Goal: Task Accomplishment & Management: Complete application form

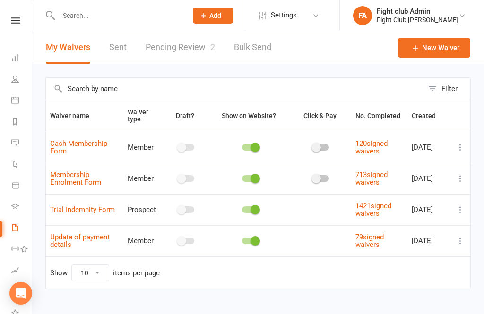
click at [179, 45] on link "Pending Review 2" at bounding box center [179, 47] width 69 height 33
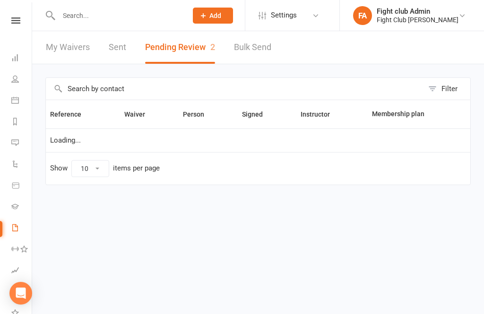
select select "25"
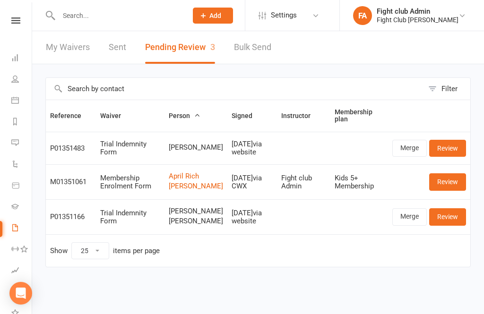
click at [451, 149] on link "Review" at bounding box center [447, 148] width 37 height 17
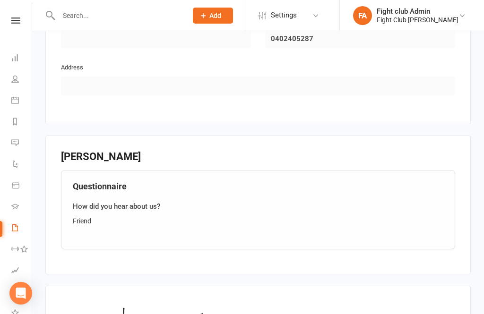
scroll to position [653, 0]
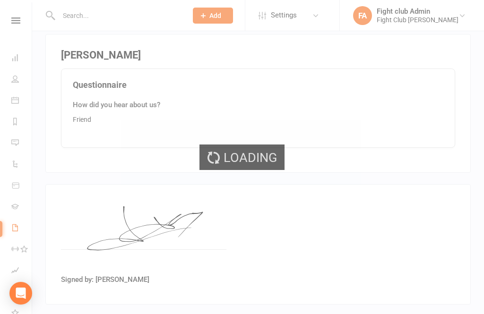
select select "25"
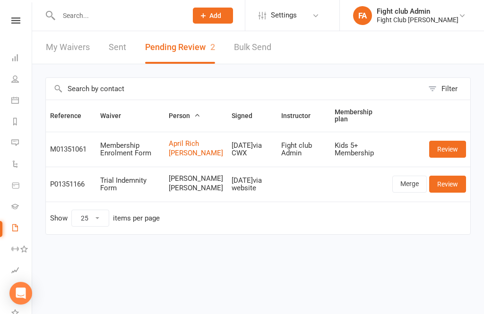
click at [95, 14] on input "text" at bounding box center [118, 15] width 125 height 13
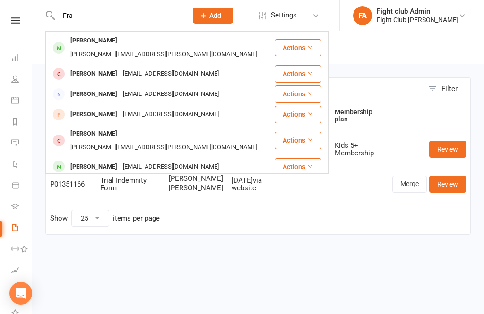
type input "Fra"
click at [191, 108] on div "[EMAIL_ADDRESS][DOMAIN_NAME]" at bounding box center [171, 115] width 102 height 14
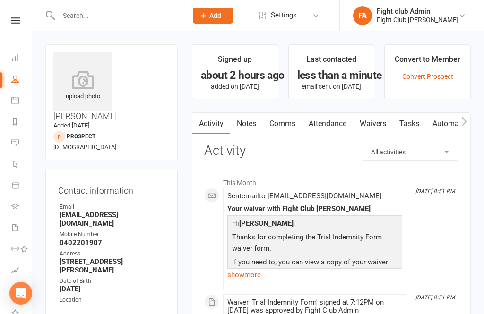
click at [87, 84] on icon at bounding box center [82, 79] width 59 height 19
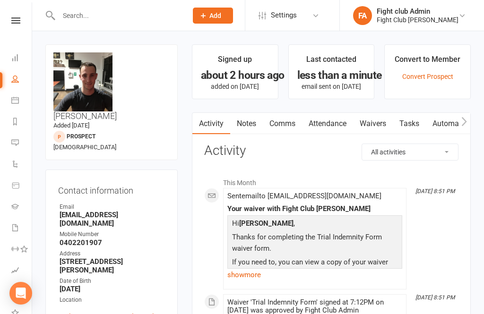
click at [379, 124] on link "Waivers" at bounding box center [373, 124] width 40 height 22
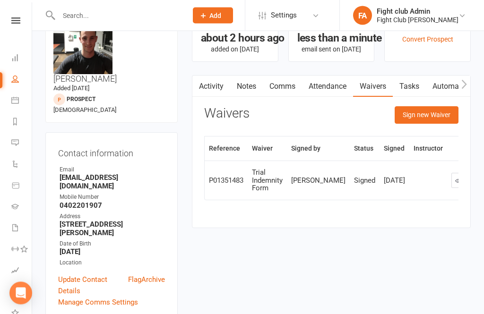
click at [439, 111] on button "Sign new Waiver" at bounding box center [426, 115] width 64 height 17
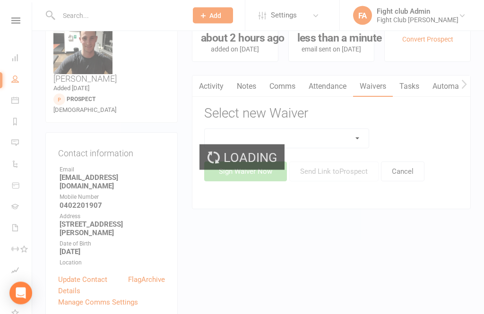
scroll to position [37, 0]
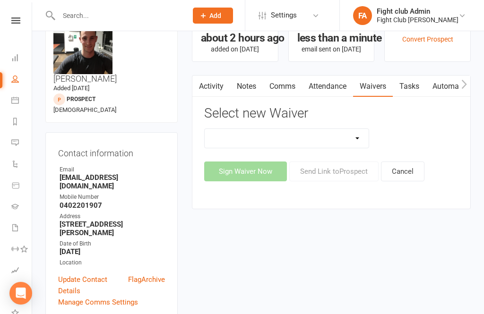
click at [357, 135] on select "Cash Membership Form Membership Enrolment Form Trial Indemnity Form Update of p…" at bounding box center [286, 138] width 164 height 19
select select "1564"
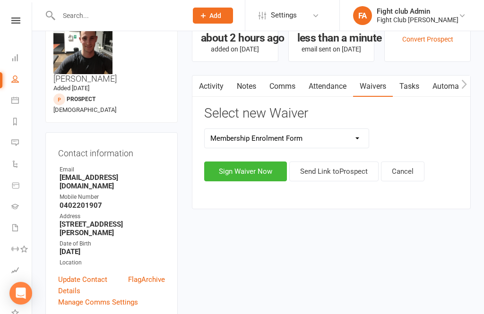
click at [264, 165] on button "Sign Waiver Now" at bounding box center [245, 172] width 83 height 20
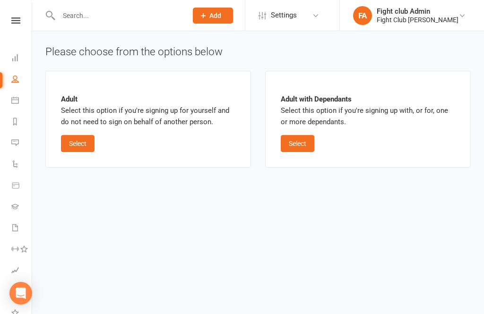
click at [73, 149] on button "Select" at bounding box center [78, 143] width 34 height 17
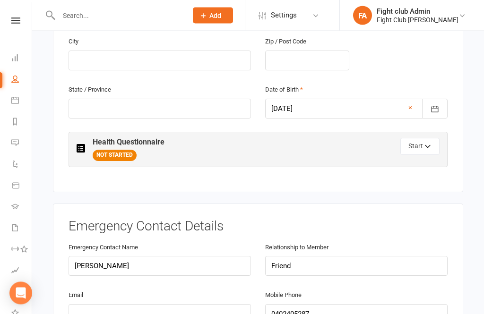
scroll to position [381, 0]
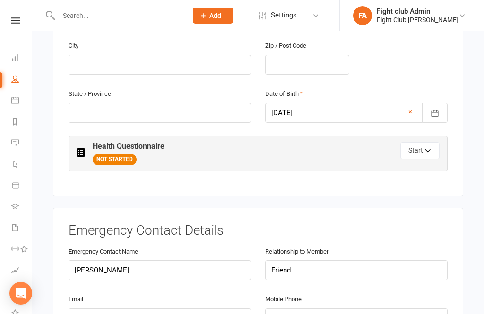
click at [425, 142] on button "Start" at bounding box center [419, 150] width 39 height 17
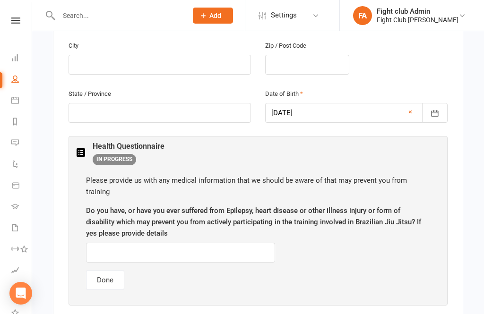
click at [98, 270] on button "Done" at bounding box center [105, 280] width 38 height 20
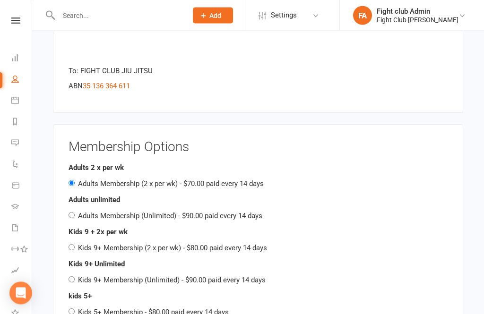
scroll to position [992, 0]
click at [73, 194] on div "Adults unlimited Adults Membership (Unlimited) - $90.00 paid every 14 days" at bounding box center [257, 207] width 379 height 27
click at [75, 194] on div "Adults unlimited Adults Membership (Unlimited) - $90.00 paid every 14 days" at bounding box center [257, 207] width 379 height 27
click at [75, 195] on strong "Adults unlimited" at bounding box center [93, 199] width 51 height 9
click at [71, 194] on div "Adults unlimited Adults Membership (Unlimited) - $90.00 paid every 14 days" at bounding box center [257, 207] width 379 height 27
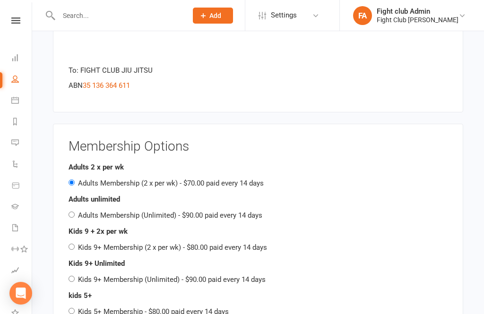
click at [77, 194] on div "Adults unlimited Adults Membership (Unlimited) - $90.00 paid every 14 days" at bounding box center [257, 207] width 379 height 27
click at [71, 212] on input "Adults Membership (Unlimited) - $90.00 paid every 14 days" at bounding box center [71, 215] width 6 height 6
radio input "true"
radio input "false"
click at [70, 212] on input "Adults Membership (Unlimited) - $90.00 paid every 14 days" at bounding box center [71, 215] width 6 height 6
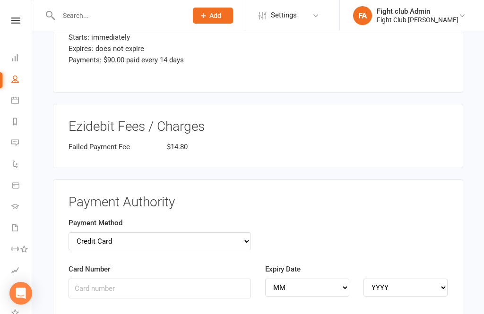
scroll to position [1360, 0]
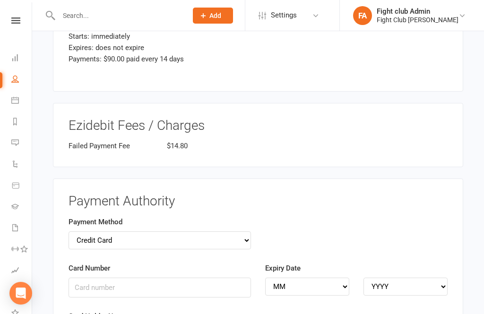
click at [239, 231] on select "Credit Card Bank Account" at bounding box center [159, 240] width 182 height 18
click at [81, 231] on select "Credit Card Bank Account" at bounding box center [159, 240] width 182 height 18
select select "bank_account"
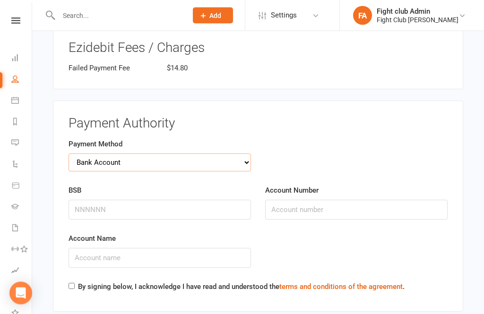
scroll to position [1478, 0]
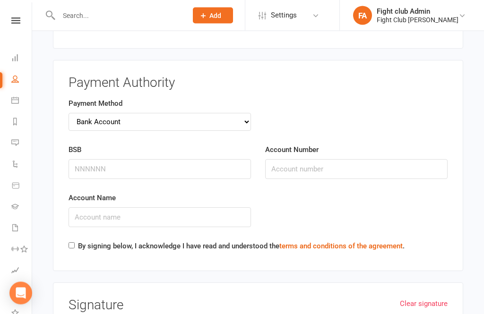
click at [73, 217] on div "Account Name" at bounding box center [159, 217] width 196 height 48
click at [77, 207] on input "Account Name" at bounding box center [159, 217] width 182 height 20
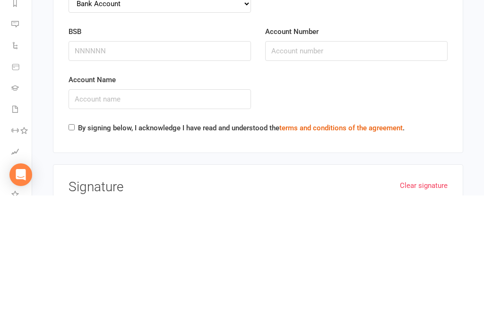
click at [71, 243] on input "By signing below, I acknowledge I have read and understood the terms and condit…" at bounding box center [71, 246] width 6 height 6
checkbox input "true"
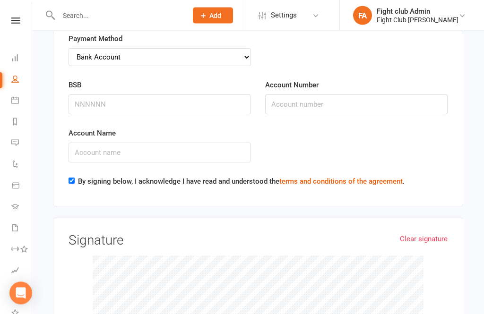
scroll to position [1545, 0]
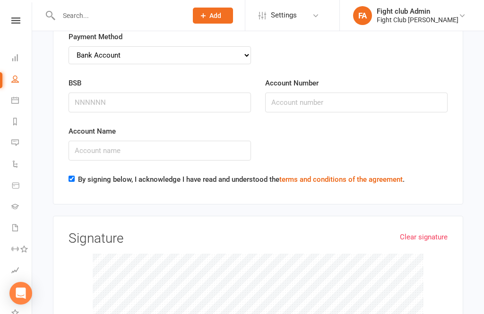
click at [438, 231] on link "Clear signature" at bounding box center [424, 236] width 48 height 11
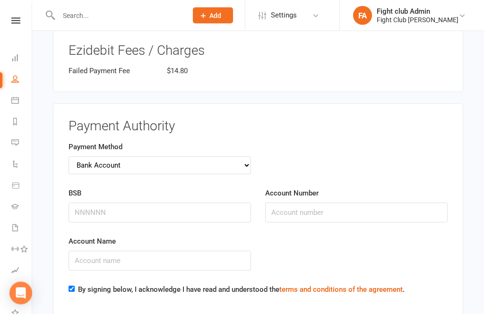
scroll to position [1435, 0]
click at [141, 156] on select "Credit Card Bank Account" at bounding box center [159, 165] width 182 height 18
click at [91, 203] on input "BSB" at bounding box center [159, 213] width 182 height 20
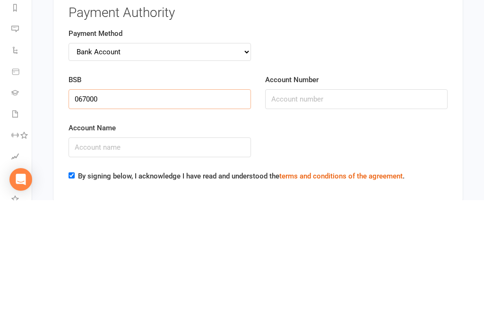
type input "067000"
click at [344, 203] on input "Account Number" at bounding box center [356, 213] width 182 height 20
type input "11140938"
click at [179, 251] on input "Account Name" at bounding box center [159, 261] width 182 height 20
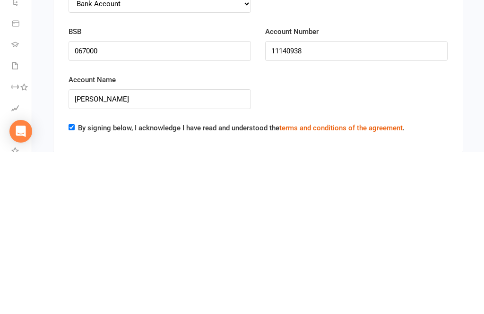
scroll to position [1597, 0]
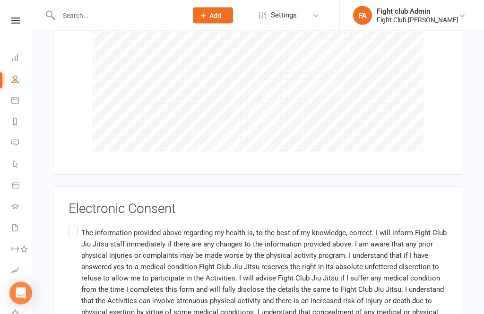
type input "[PERSON_NAME]"
click at [78, 224] on label "The information provided above regarding my health is, to the best of my knowle…" at bounding box center [257, 292] width 379 height 136
click at [75, 224] on input "The information provided above regarding my health is, to the best of my knowle…" at bounding box center [71, 224] width 6 height 0
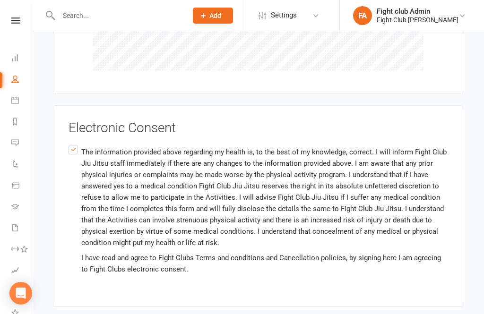
scroll to position [1876, 0]
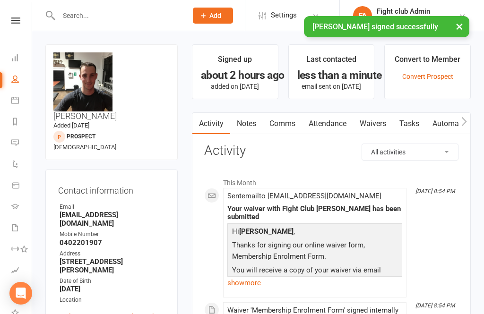
click at [0, 0] on div "change photo" at bounding box center [0, 0] width 0 height 0
